Goal: Find contact information: Find contact information

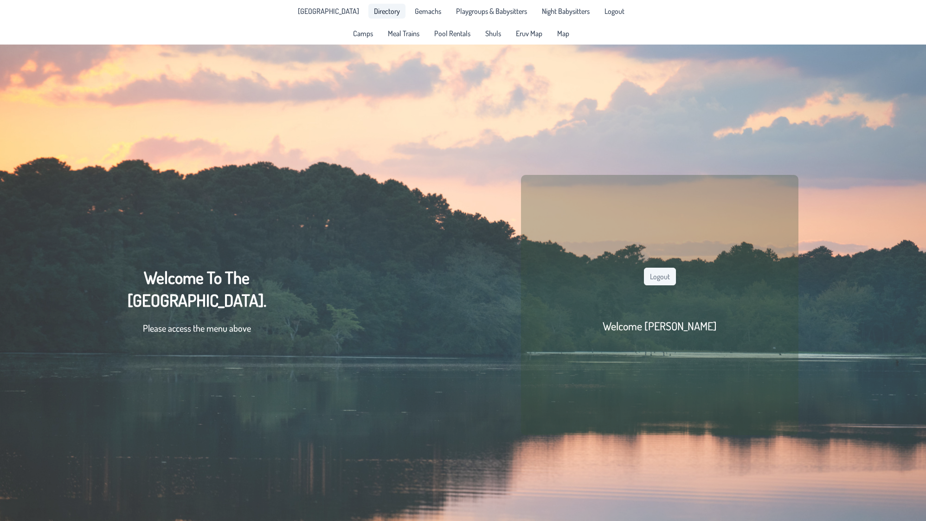
click at [374, 13] on span "Directory" at bounding box center [387, 10] width 26 height 7
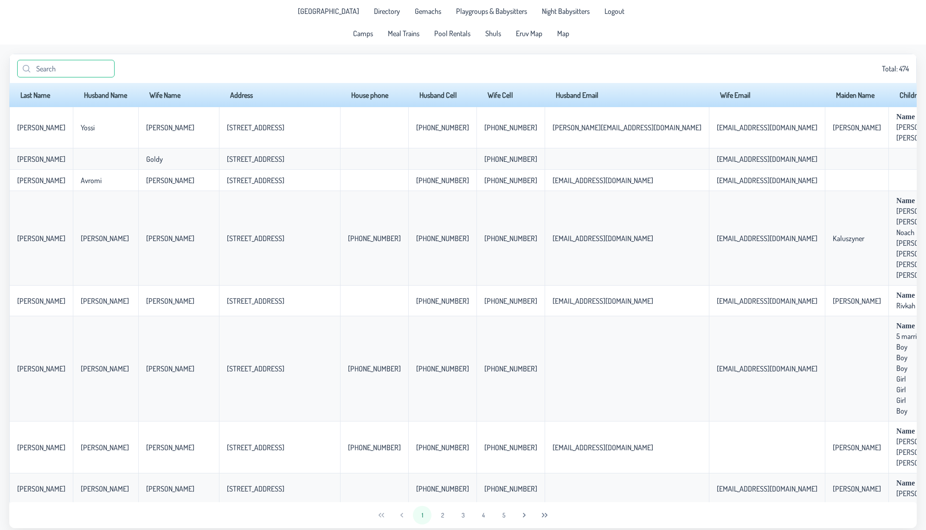
click at [83, 61] on input "text" at bounding box center [65, 69] width 97 height 18
type input "[PERSON_NAME]"
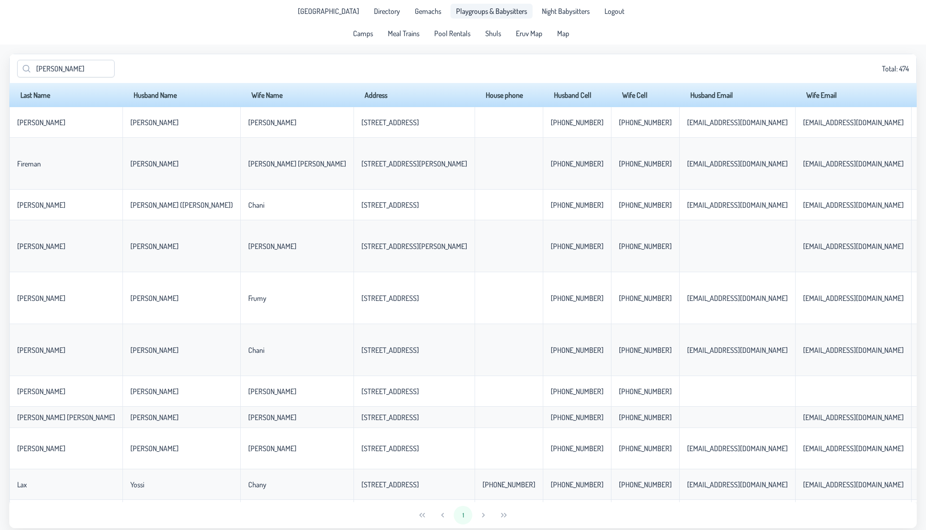
click at [491, 10] on span "Playgroups & Babysitters" at bounding box center [491, 10] width 71 height 7
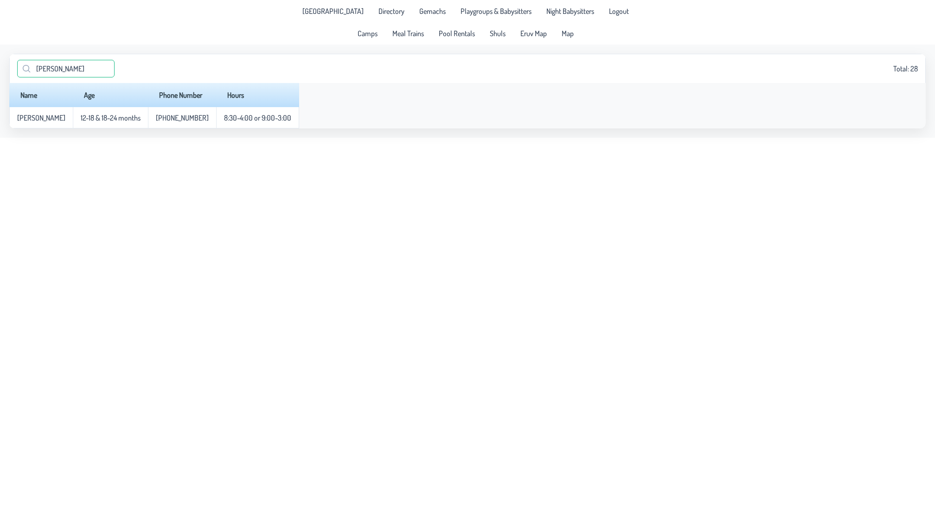
drag, startPoint x: 80, startPoint y: 69, endPoint x: 0, endPoint y: 69, distance: 80.3
click at [0, 69] on app-data "[PERSON_NAME] Total: 28 Name Age Phone Number Hours [PERSON_NAME] 12-18 & 18-24…" at bounding box center [467, 91] width 935 height 93
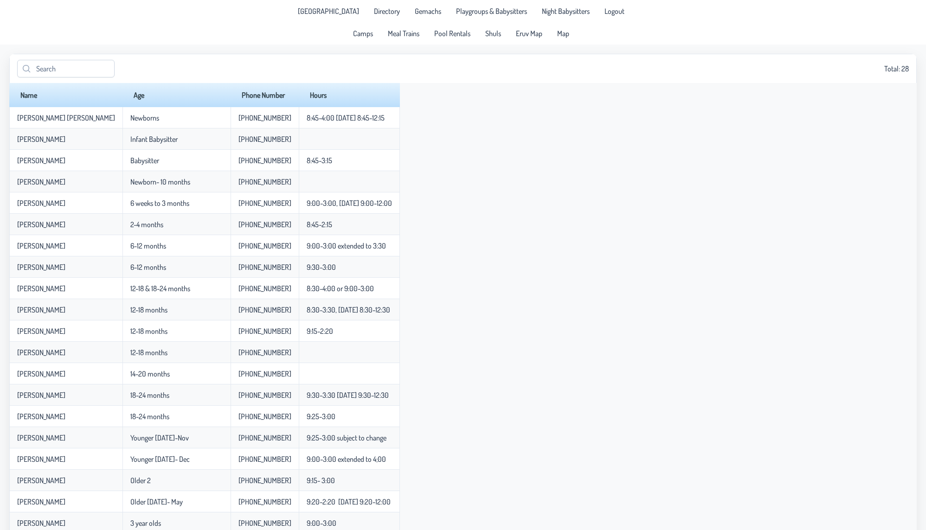
click at [154, 97] on th "Age" at bounding box center [176, 95] width 108 height 24
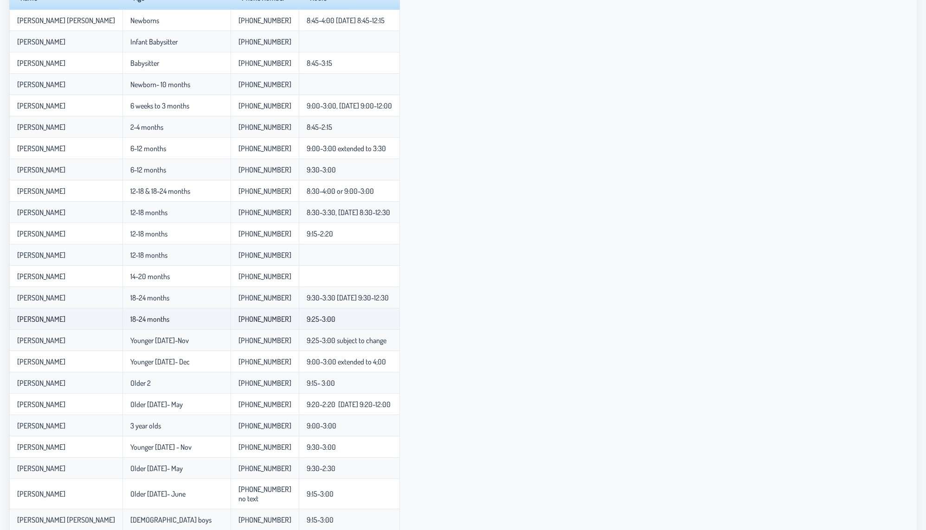
scroll to position [103, 0]
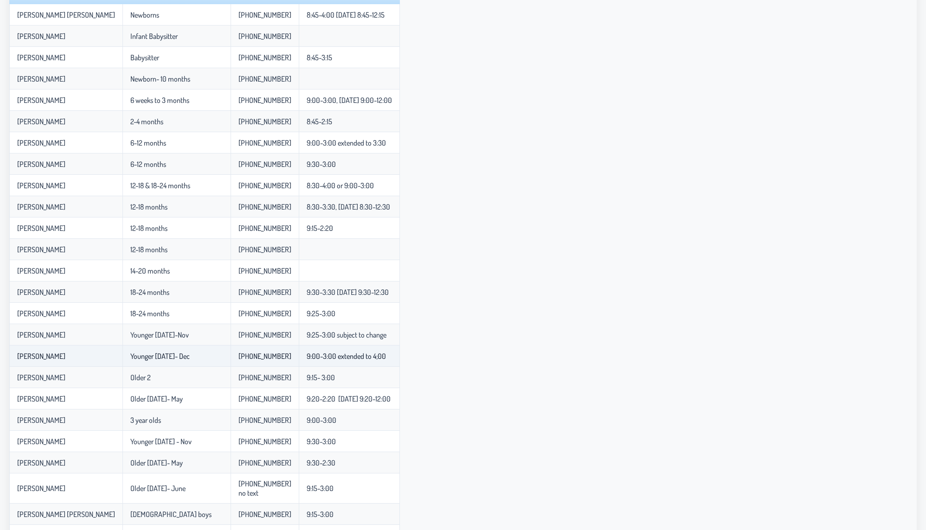
drag, startPoint x: 19, startPoint y: 357, endPoint x: 60, endPoint y: 364, distance: 41.9
click at [60, 364] on td "[PERSON_NAME]" at bounding box center [65, 356] width 113 height 21
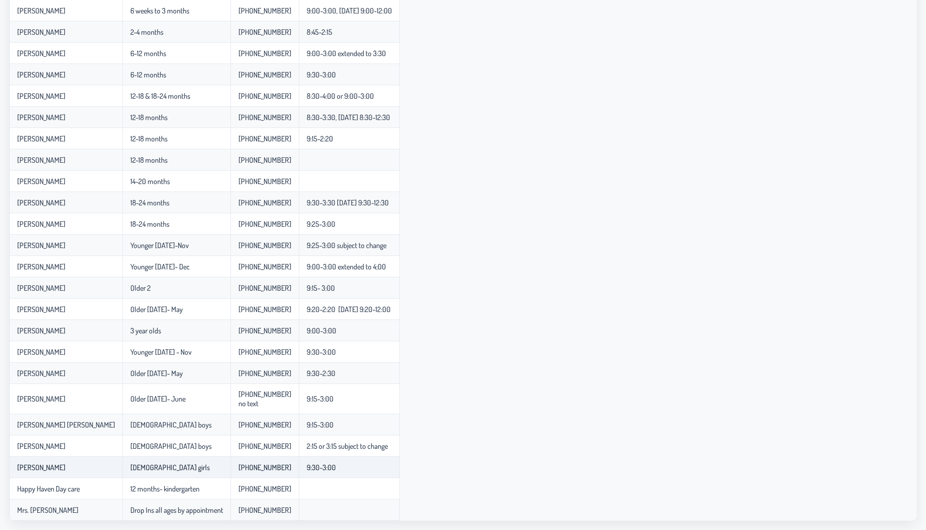
scroll to position [193, 0]
